Goal: Navigation & Orientation: Find specific page/section

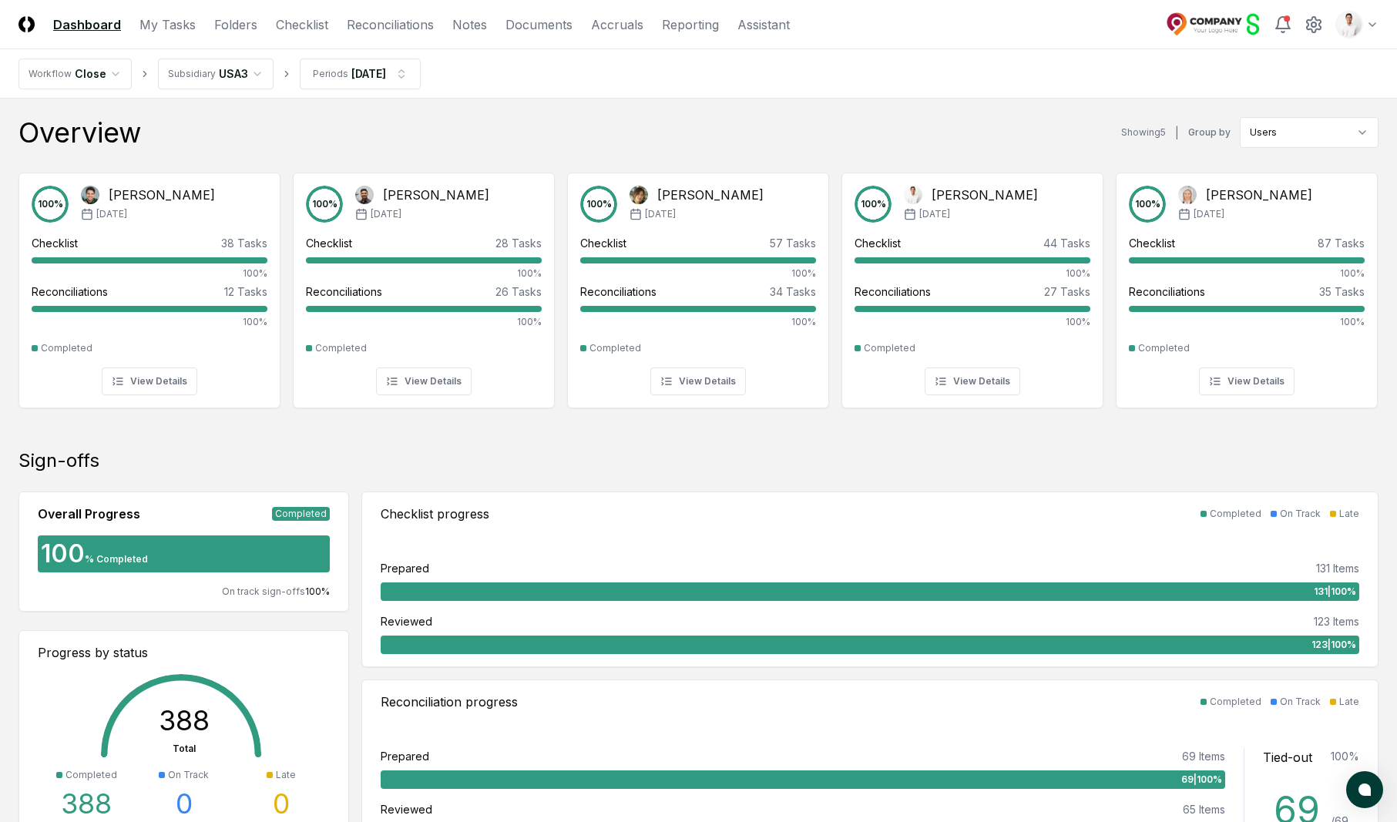
click at [950, 61] on nav "Workflow Close Subsidiary [GEOGRAPHIC_DATA] Periods [DATE]" at bounding box center [698, 73] width 1397 height 49
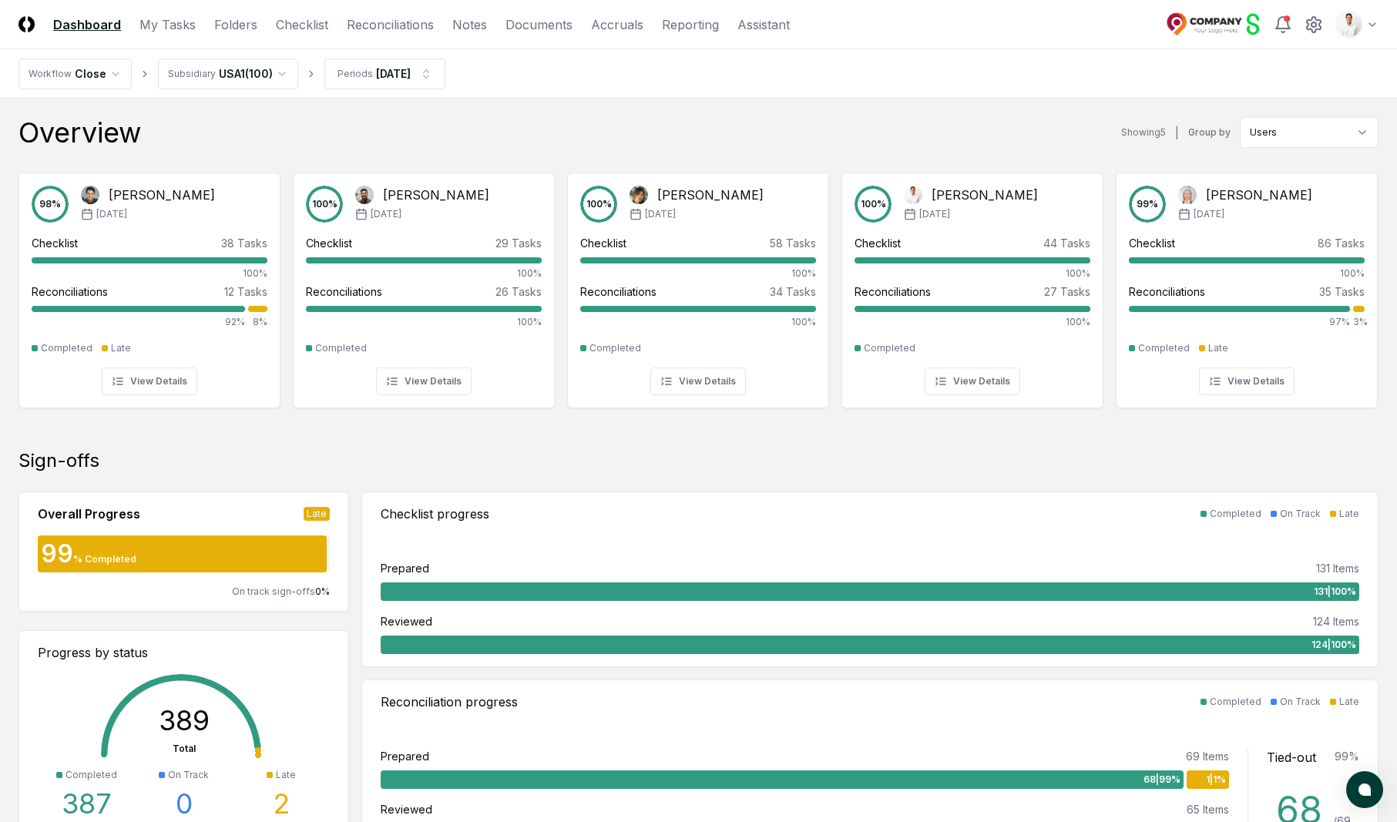
click at [691, 89] on nav "Workflow Close Subsidiary [GEOGRAPHIC_DATA] ( 100 ) Periods [DATE]" at bounding box center [698, 73] width 1397 height 49
click at [943, 80] on nav "Workflow Close Subsidiary [GEOGRAPHIC_DATA] ( 100 ) Periods [DATE]" at bounding box center [698, 73] width 1397 height 49
click at [979, 81] on nav "Workflow Close Subsidiary [GEOGRAPHIC_DATA] ( 100 ) Periods [DATE]" at bounding box center [698, 73] width 1397 height 49
click at [1044, 93] on nav "Workflow Close Subsidiary [GEOGRAPHIC_DATA] ( 100 ) Periods [DATE]" at bounding box center [698, 73] width 1397 height 49
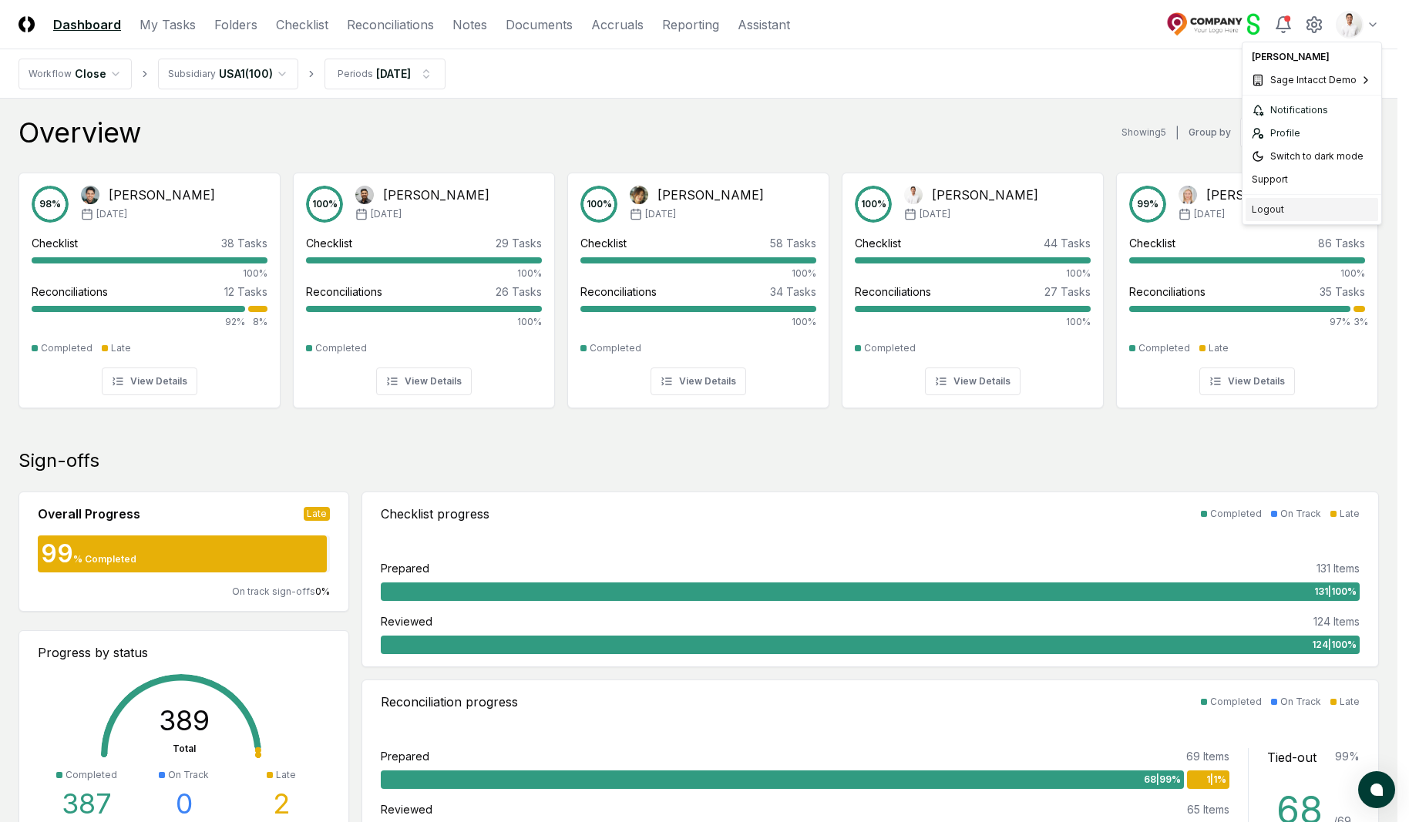
click at [1269, 211] on div "Logout" at bounding box center [1312, 209] width 133 height 23
